Goal: Information Seeking & Learning: Check status

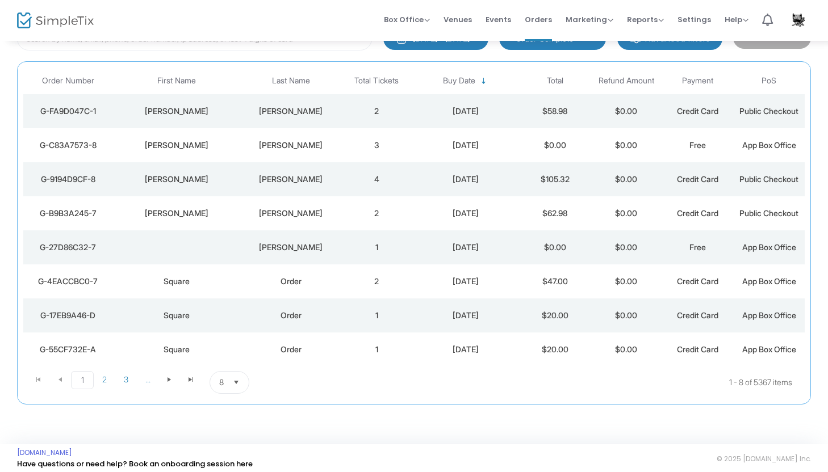
scroll to position [95, 0]
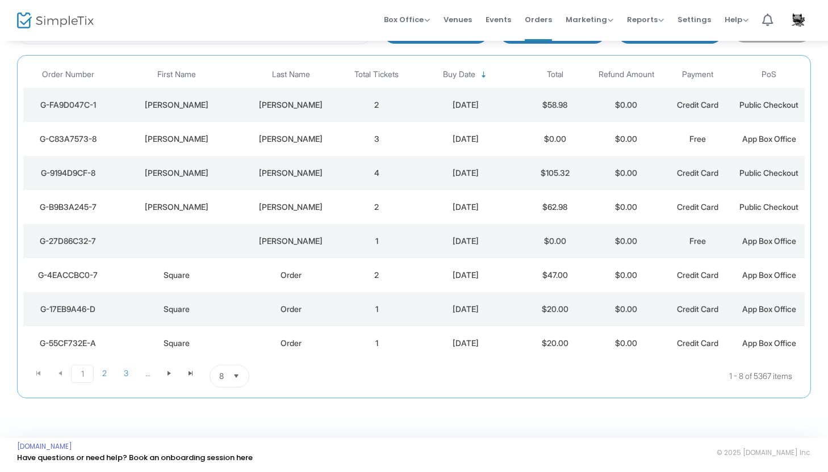
click at [300, 271] on div "Order" at bounding box center [290, 275] width 94 height 11
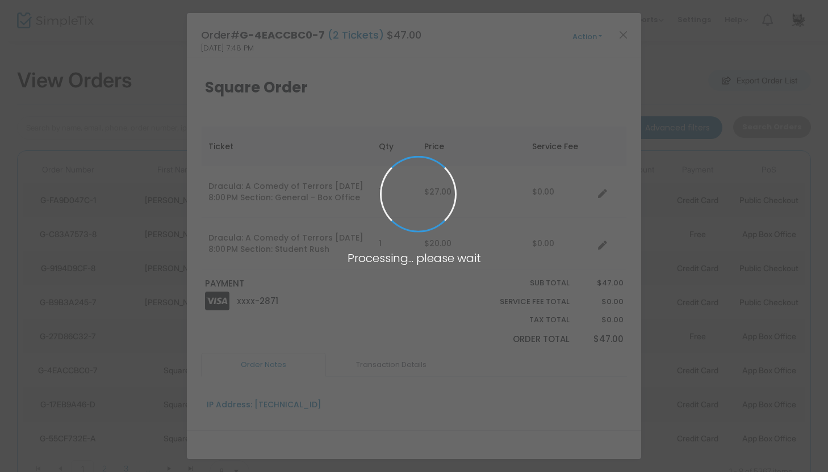
scroll to position [0, 0]
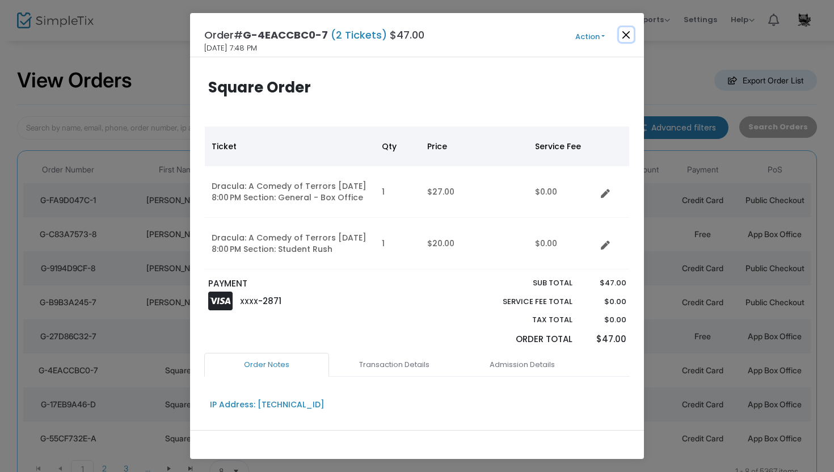
click at [628, 28] on button "Close" at bounding box center [626, 34] width 15 height 15
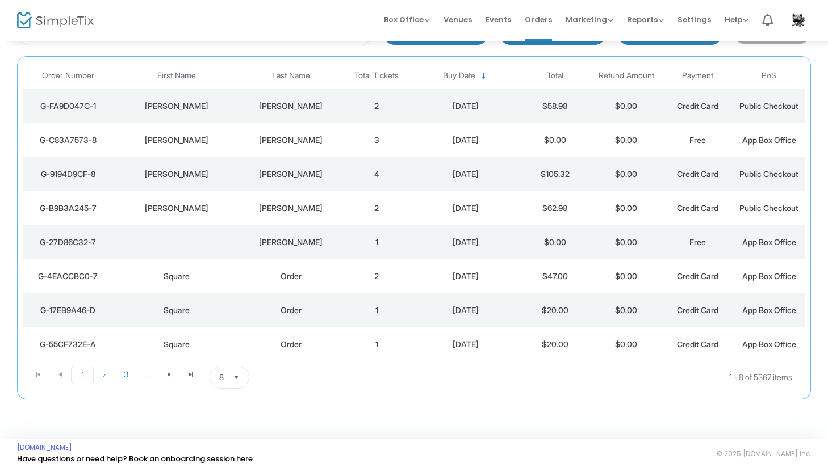
scroll to position [95, 0]
click at [131, 373] on span "3" at bounding box center [126, 373] width 22 height 17
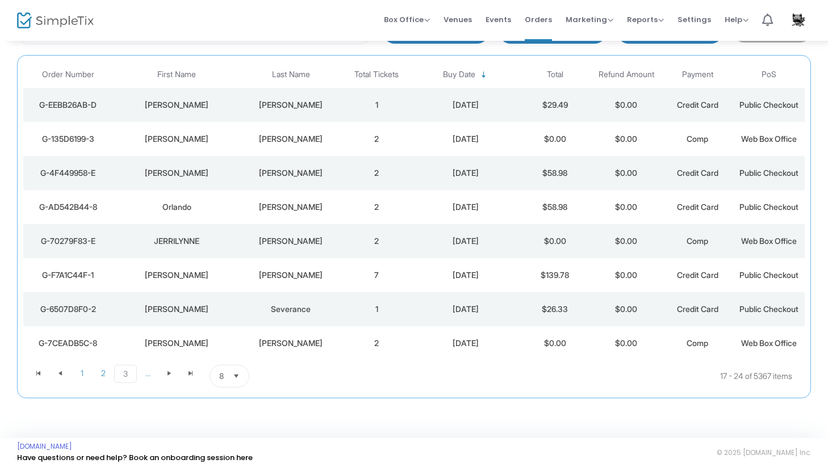
click at [293, 180] on td "[PERSON_NAME]" at bounding box center [291, 173] width 100 height 34
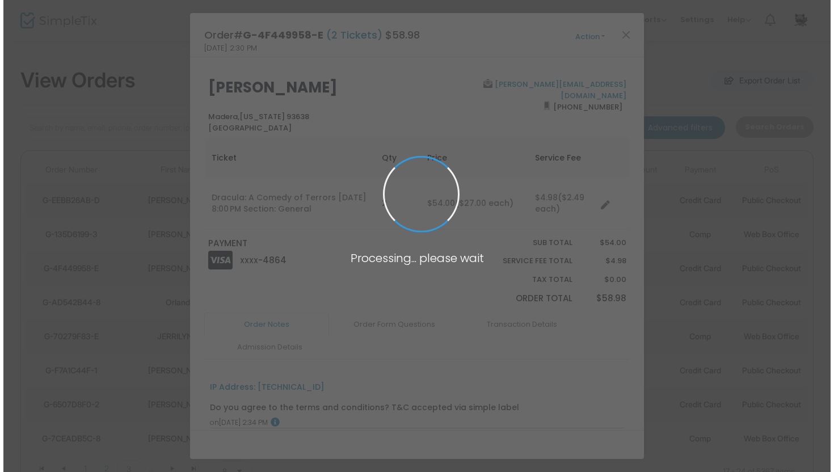
scroll to position [0, 0]
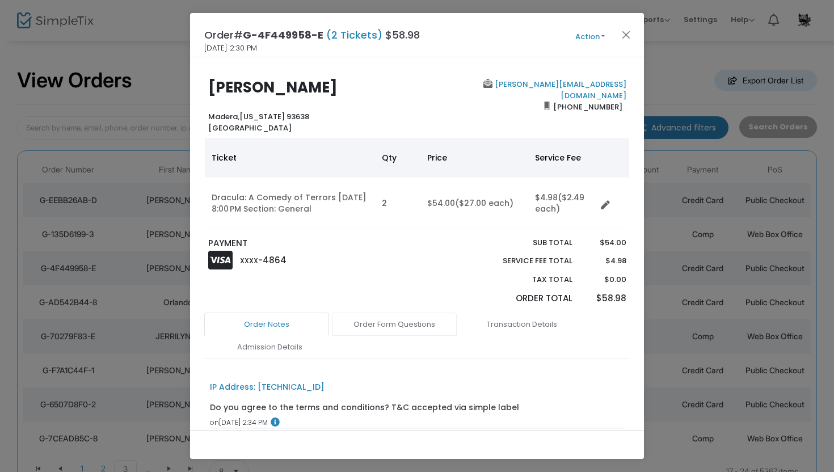
click at [376, 322] on link "Order Form Questions" at bounding box center [394, 325] width 125 height 24
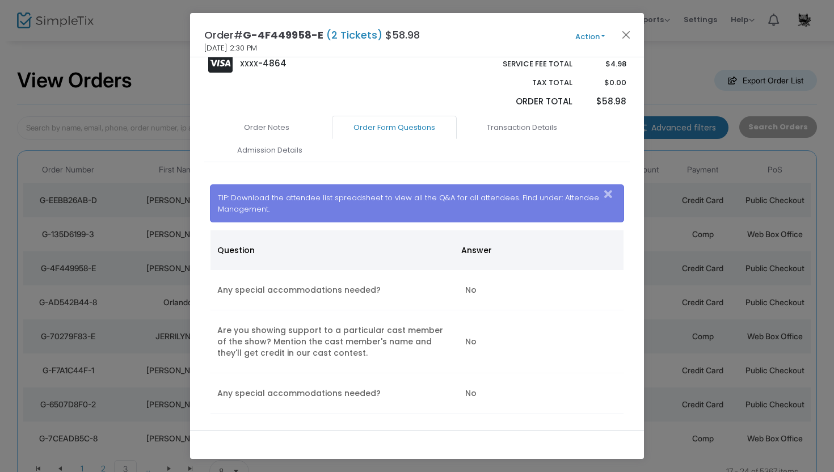
scroll to position [224, 0]
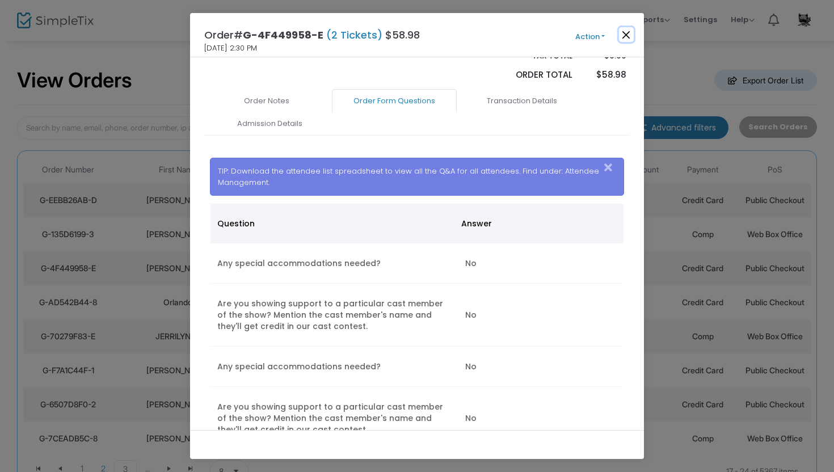
click at [626, 35] on button "Close" at bounding box center [626, 34] width 15 height 15
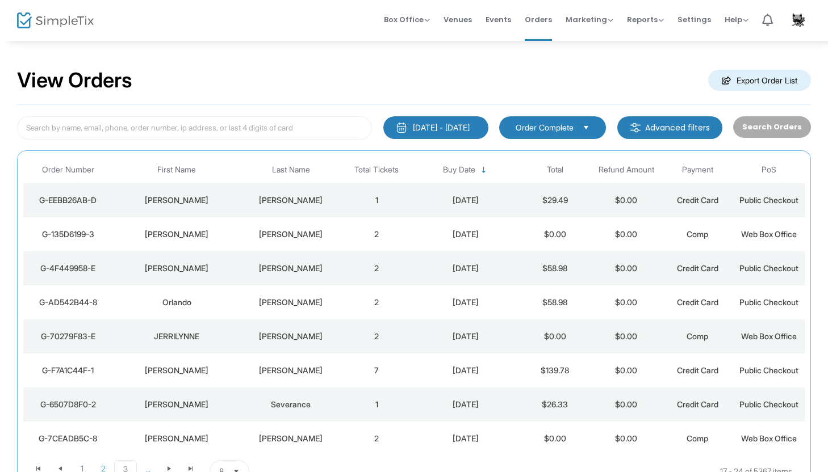
click at [304, 199] on div "[PERSON_NAME]" at bounding box center [290, 200] width 94 height 11
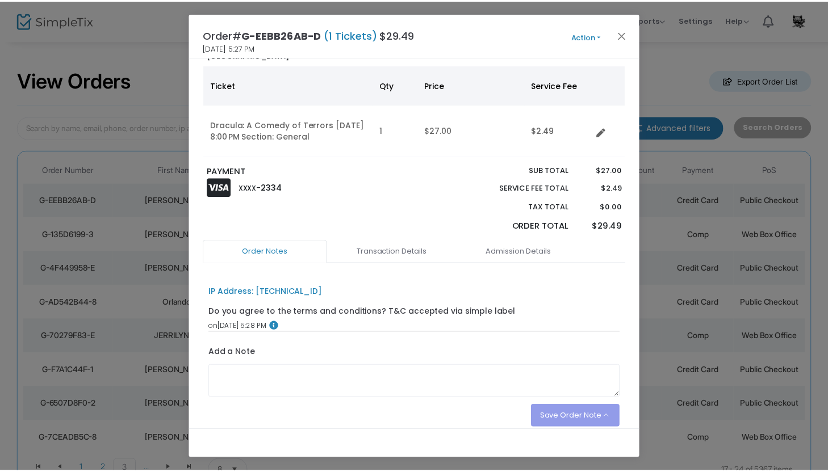
scroll to position [121, 0]
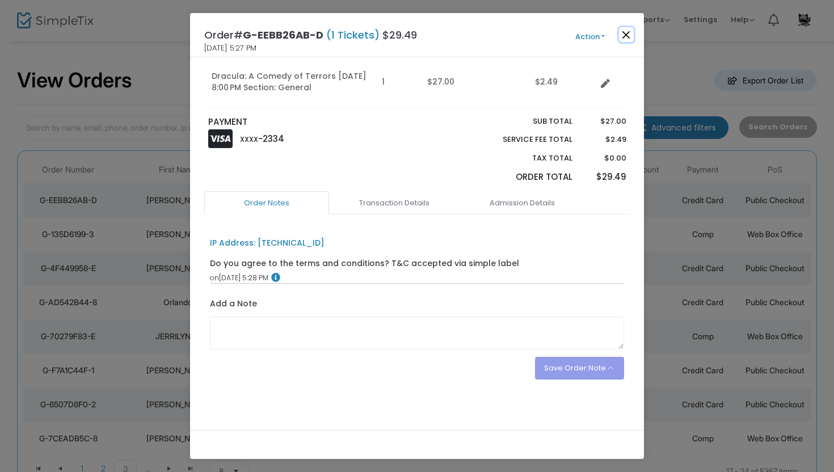
click at [627, 35] on button "Close" at bounding box center [626, 34] width 15 height 15
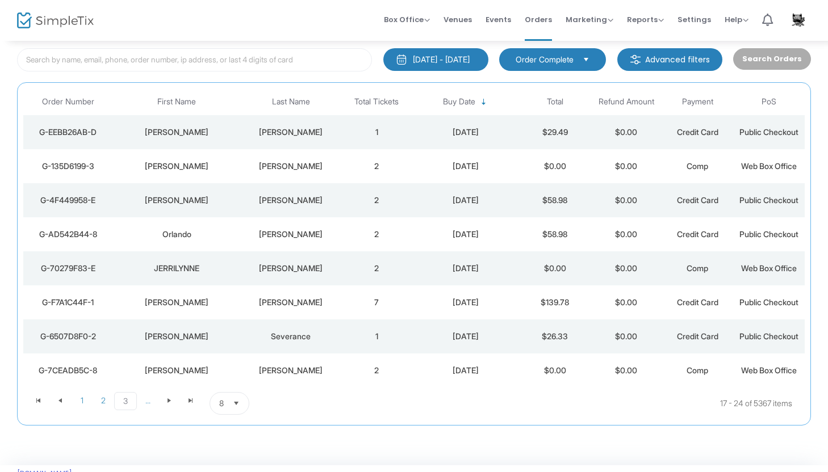
scroll to position [95, 0]
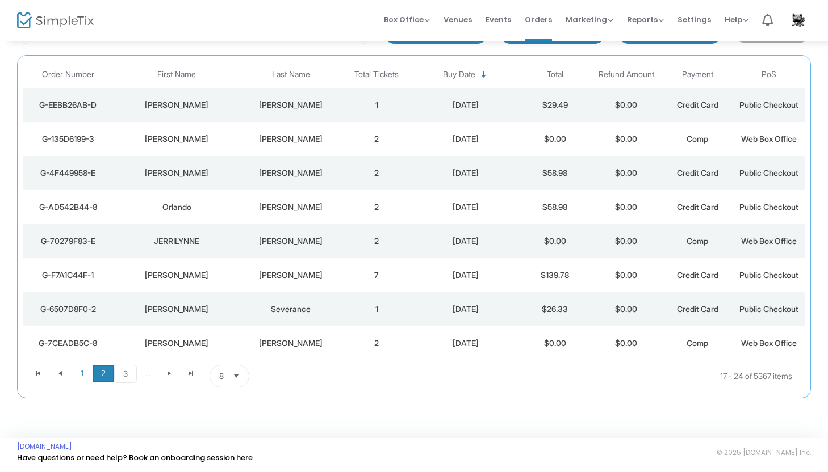
click at [103, 374] on span "2" at bounding box center [104, 373] width 22 height 17
click at [288, 310] on div "[PERSON_NAME]" at bounding box center [290, 309] width 94 height 11
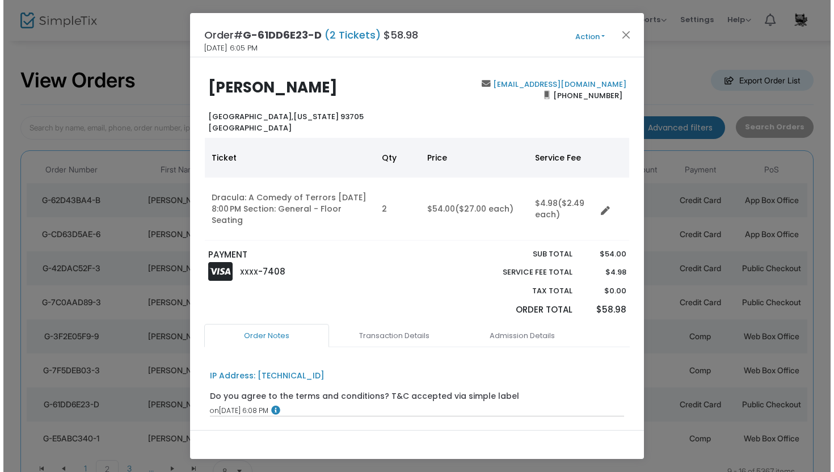
scroll to position [0, 0]
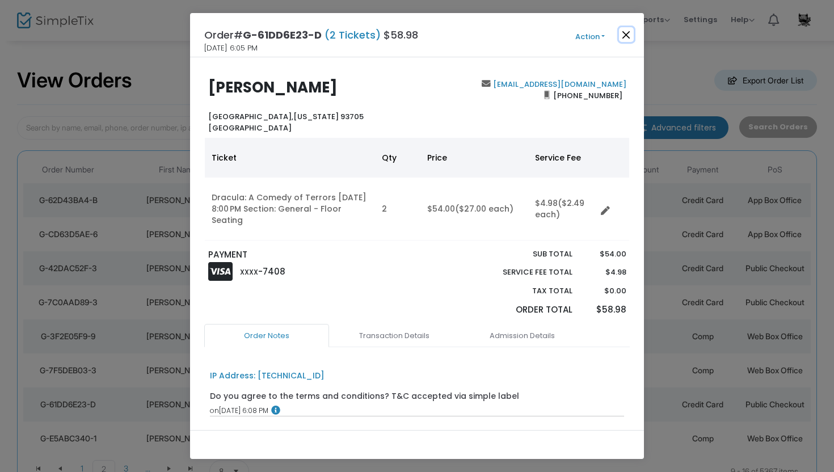
click at [624, 31] on button "Close" at bounding box center [626, 34] width 15 height 15
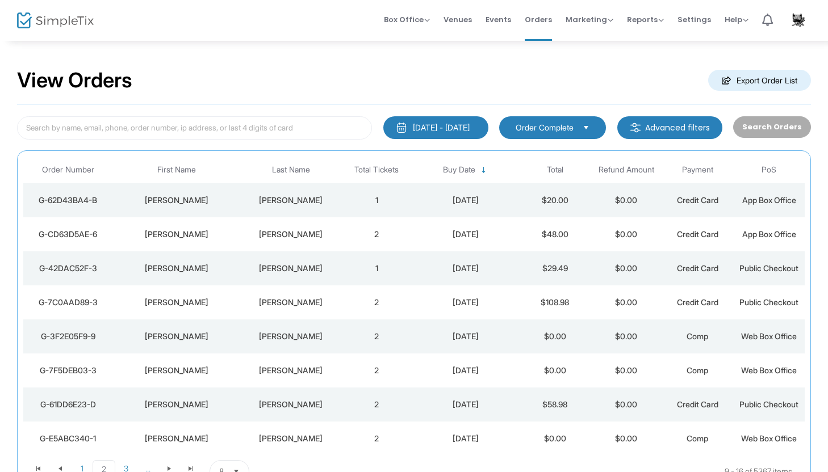
click at [291, 305] on div "[PERSON_NAME]" at bounding box center [290, 302] width 94 height 11
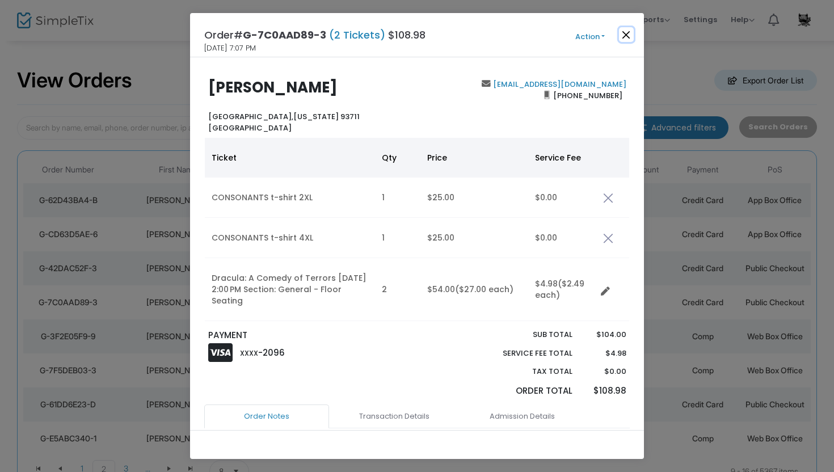
click at [629, 37] on button "Close" at bounding box center [626, 34] width 15 height 15
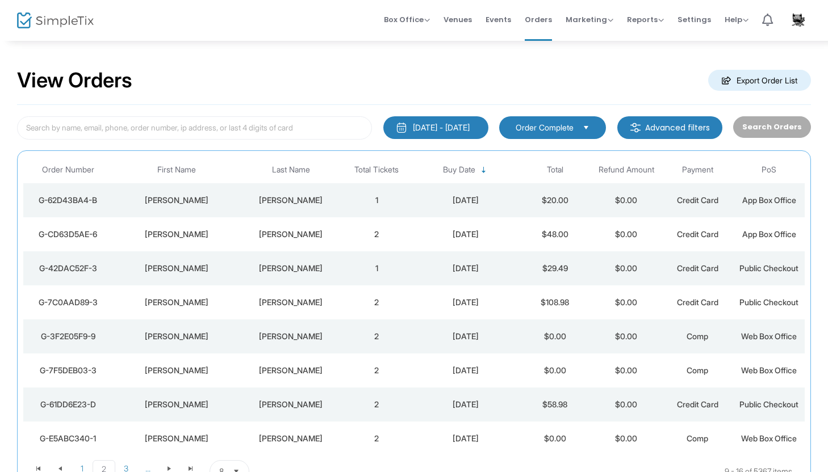
click at [296, 271] on div "[PERSON_NAME]" at bounding box center [290, 268] width 94 height 11
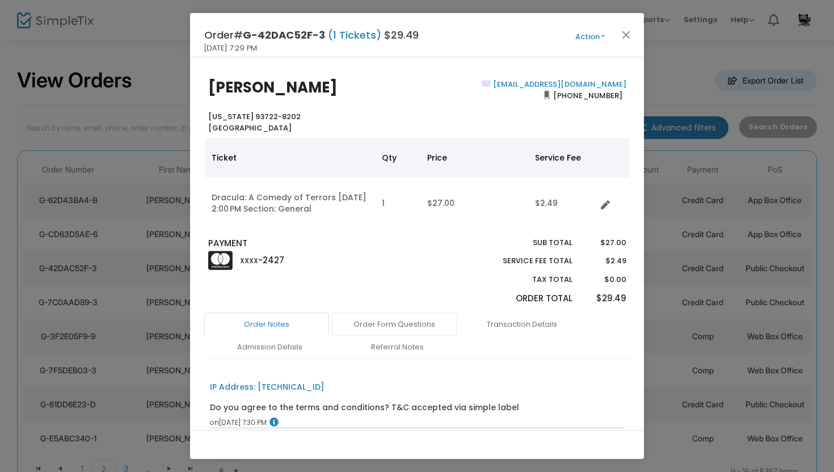
click at [389, 323] on link "Order Form Questions" at bounding box center [394, 325] width 125 height 24
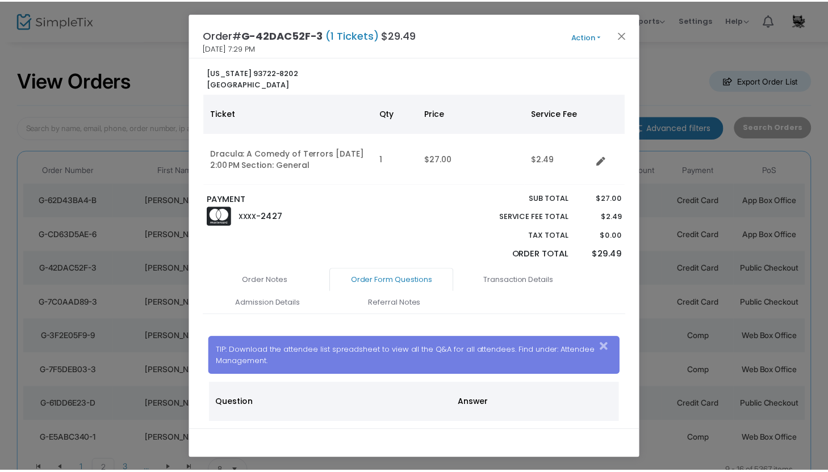
scroll to position [35, 0]
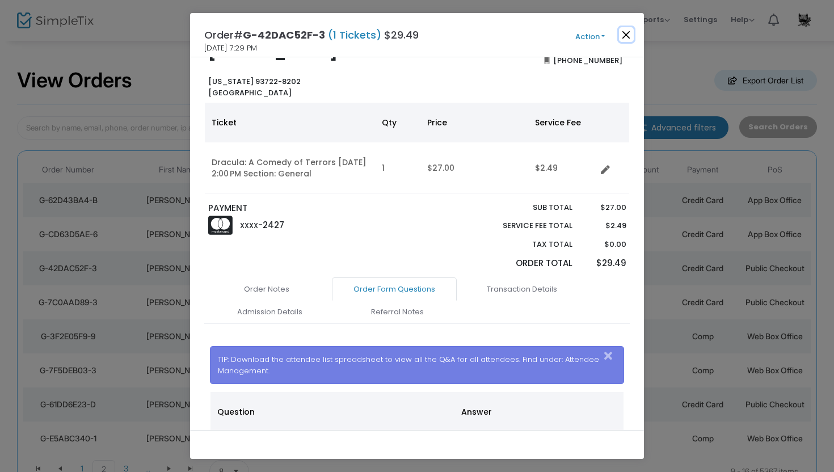
click at [625, 35] on button "Close" at bounding box center [626, 34] width 15 height 15
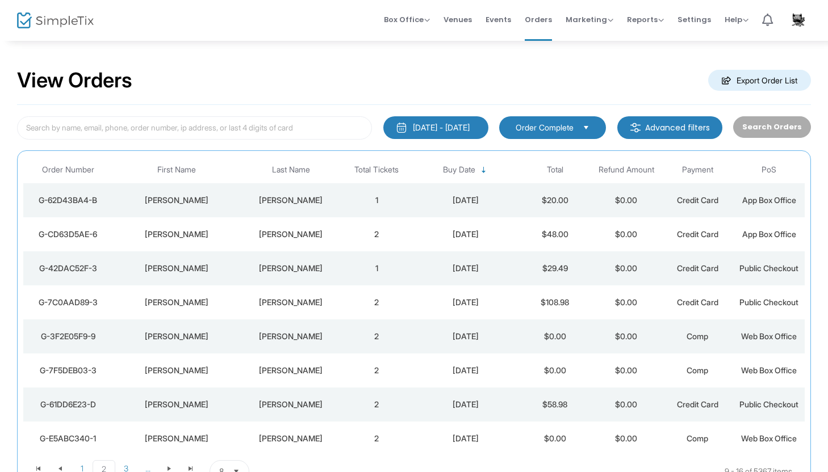
click at [300, 233] on div "[PERSON_NAME]" at bounding box center [290, 234] width 94 height 11
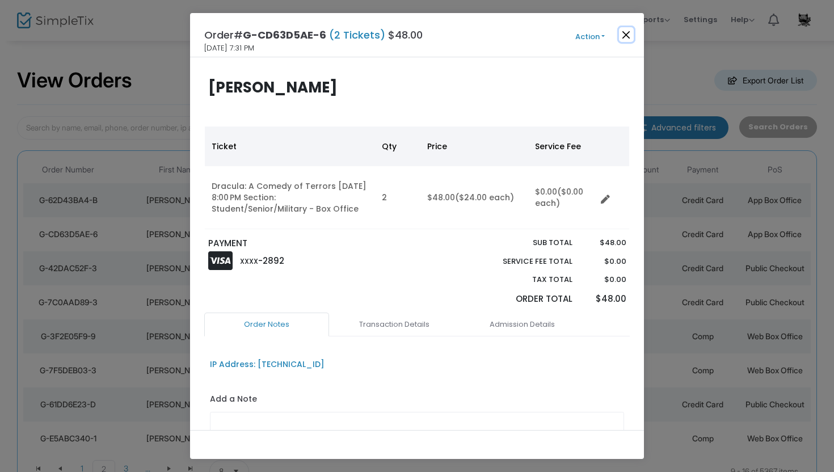
click at [624, 30] on button "Close" at bounding box center [626, 34] width 15 height 15
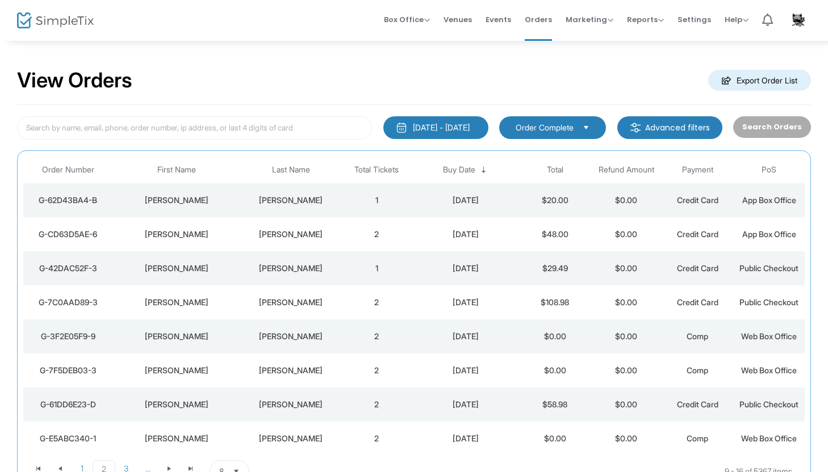
click at [373, 200] on td "1" at bounding box center [377, 200] width 72 height 34
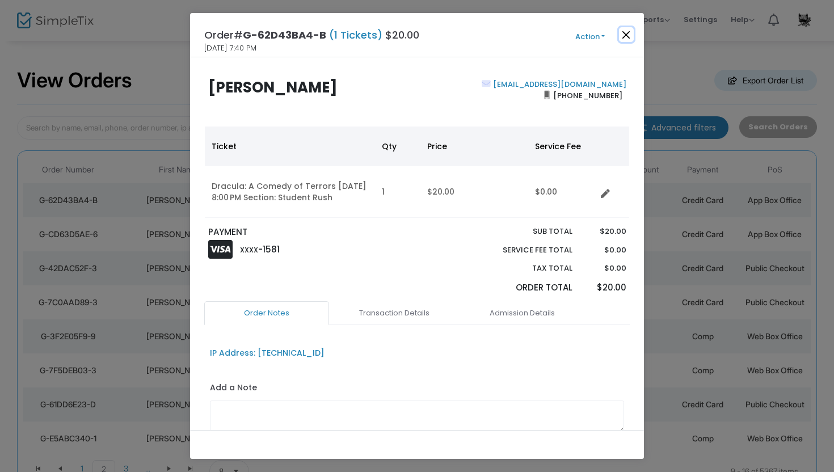
click at [629, 32] on button "Close" at bounding box center [626, 34] width 15 height 15
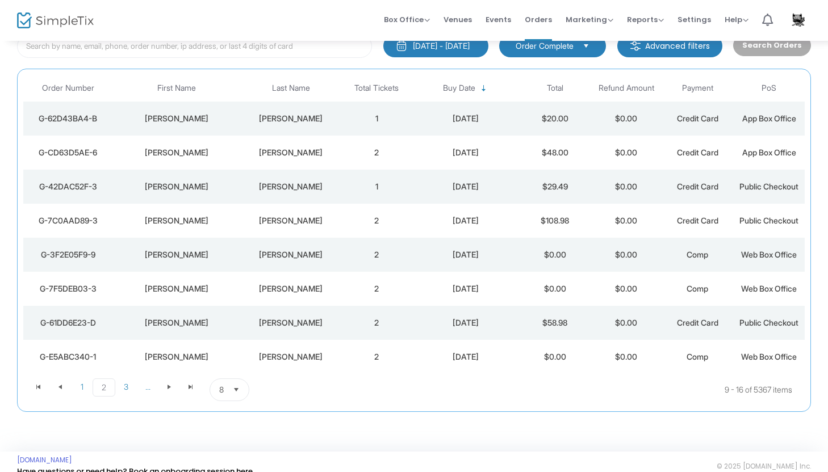
scroll to position [95, 0]
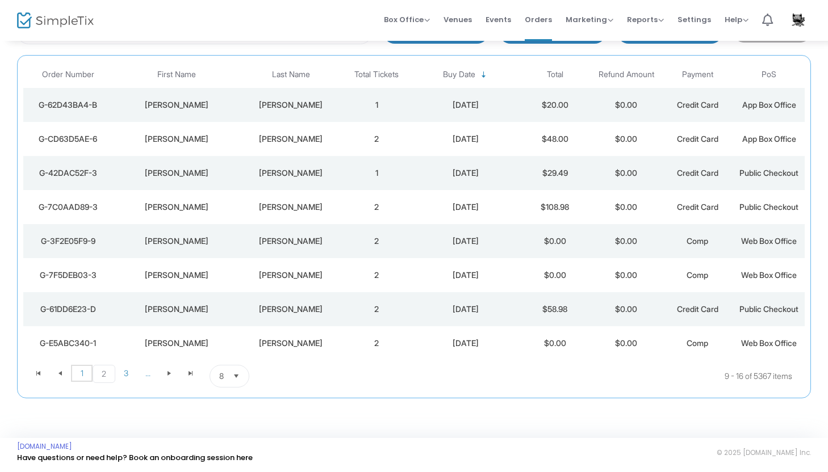
click at [80, 371] on span "1" at bounding box center [82, 373] width 22 height 17
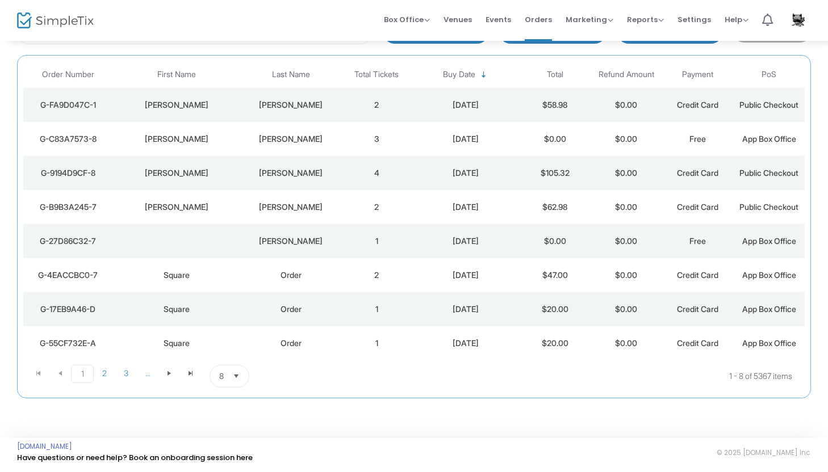
click at [190, 207] on div "[PERSON_NAME]" at bounding box center [176, 206] width 123 height 11
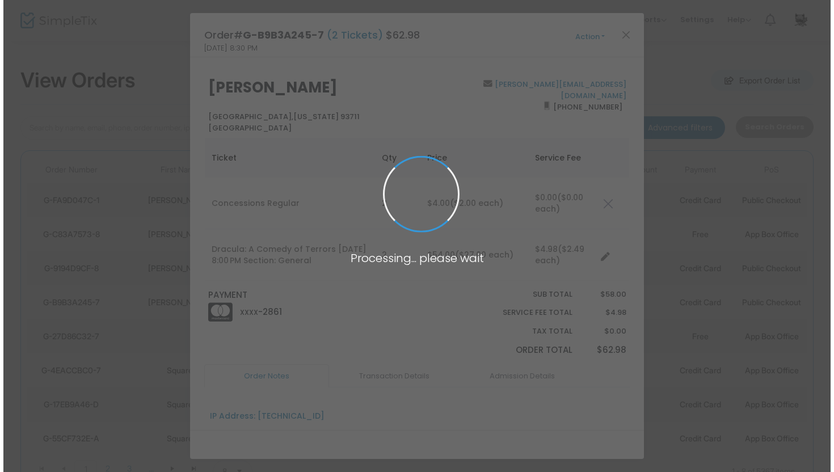
scroll to position [0, 0]
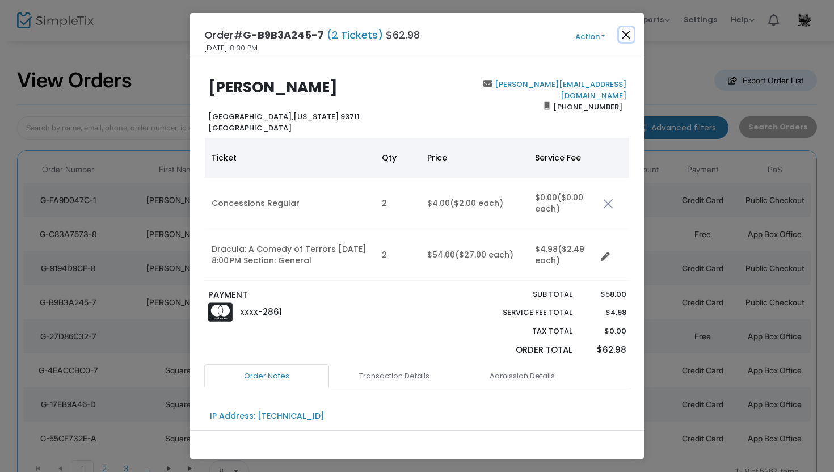
click at [626, 36] on button "Close" at bounding box center [626, 34] width 15 height 15
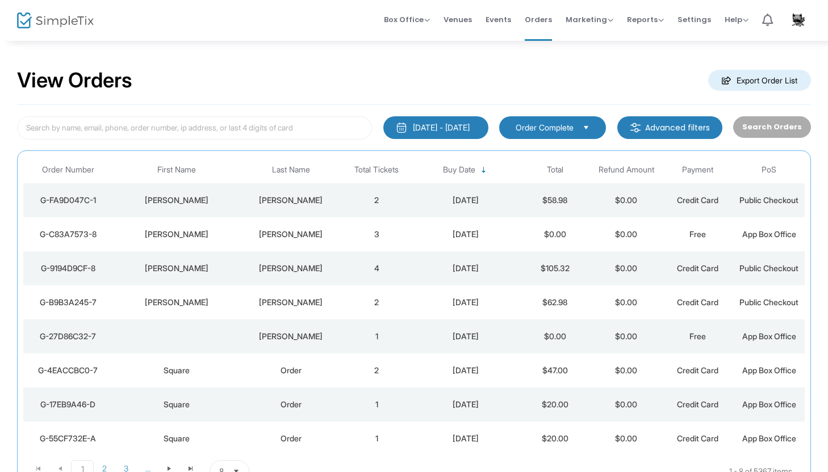
click at [296, 268] on div "[PERSON_NAME]" at bounding box center [290, 268] width 94 height 11
